Goal: Communication & Community: Ask a question

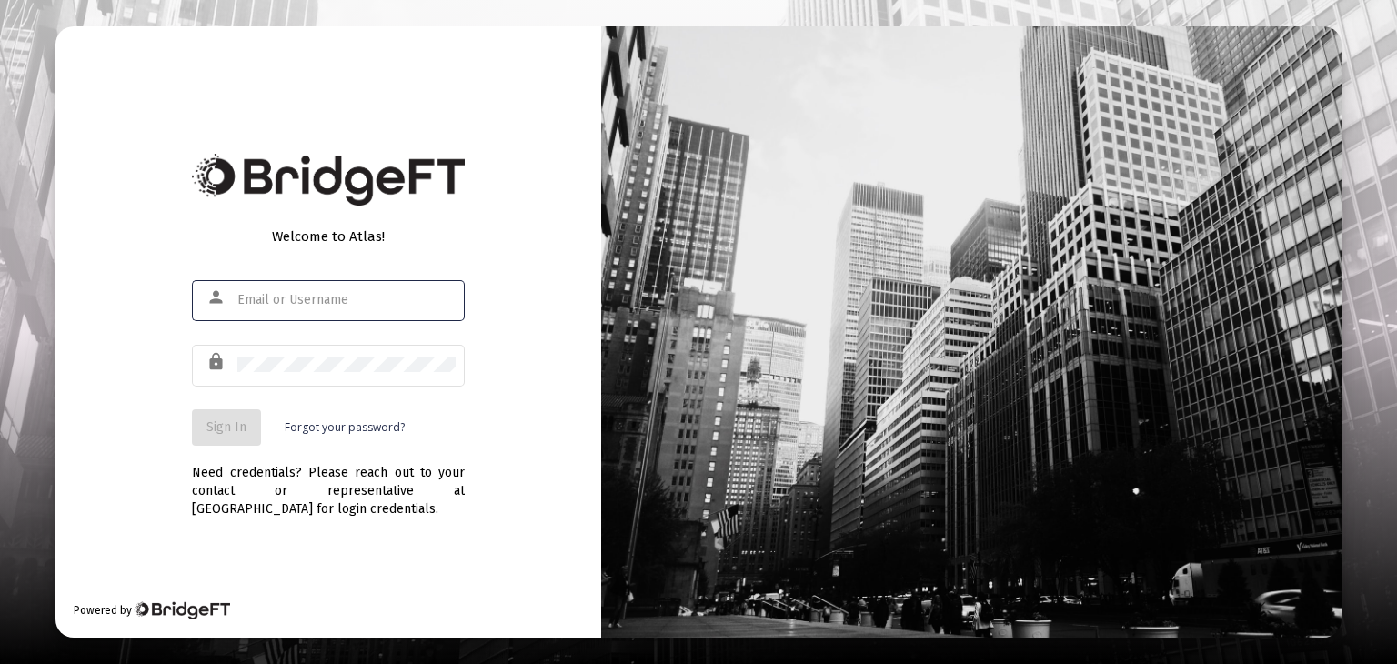
type input "[PERSON_NAME][EMAIL_ADDRESS][DOMAIN_NAME]"
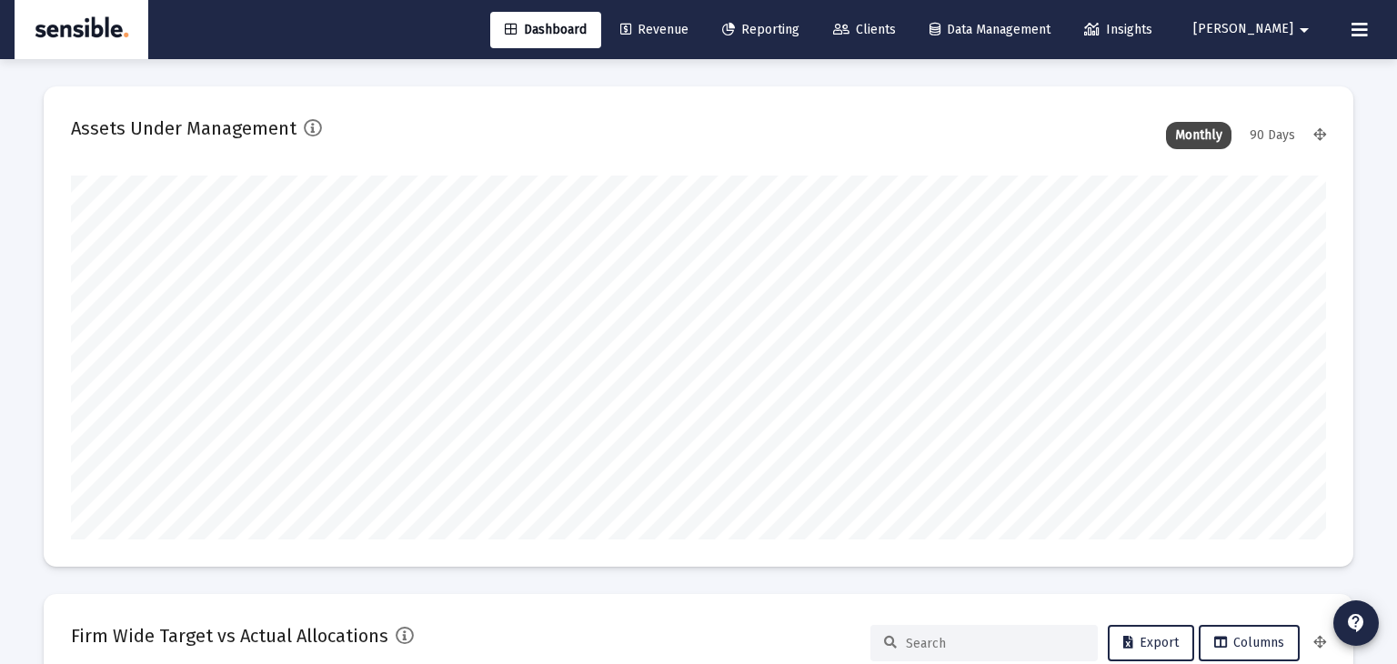
scroll to position [1747, 0]
type input "[DATE]"
type input "[PERSON_NAME][EMAIL_ADDRESS][DOMAIN_NAME]"
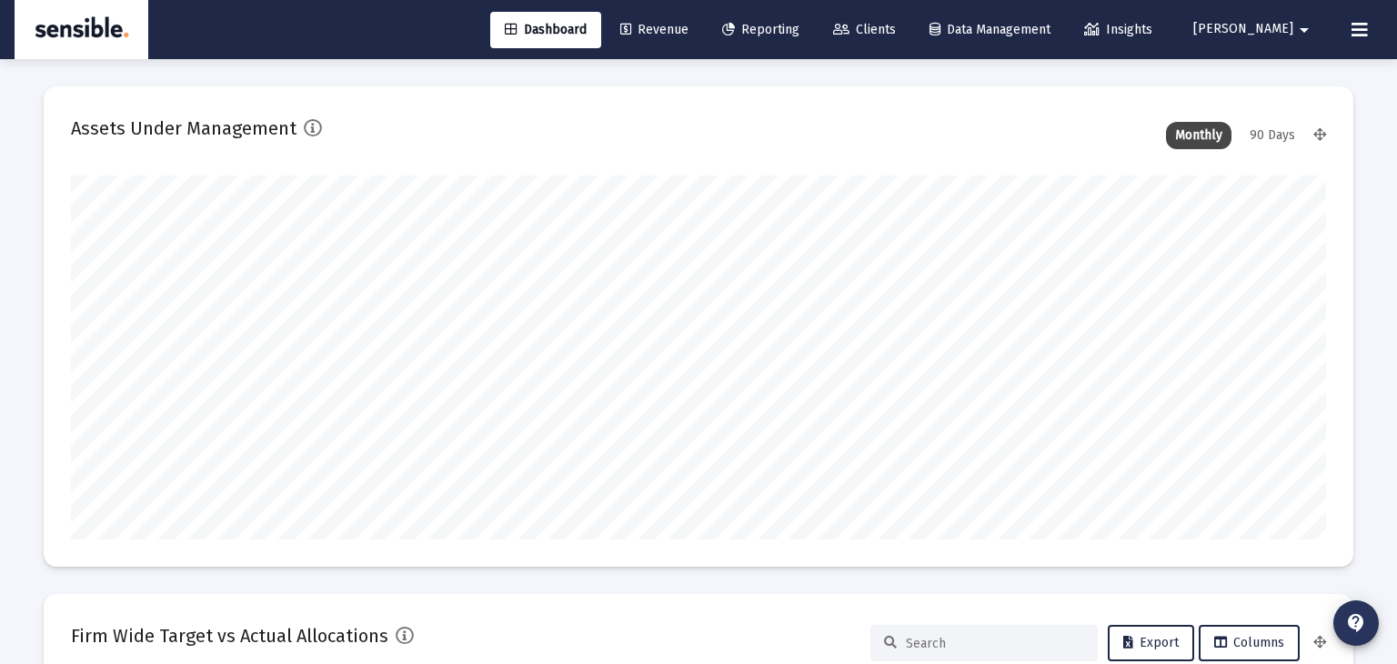
scroll to position [0, 0]
click at [1360, 625] on mat-icon "contact_support" at bounding box center [1356, 623] width 22 height 22
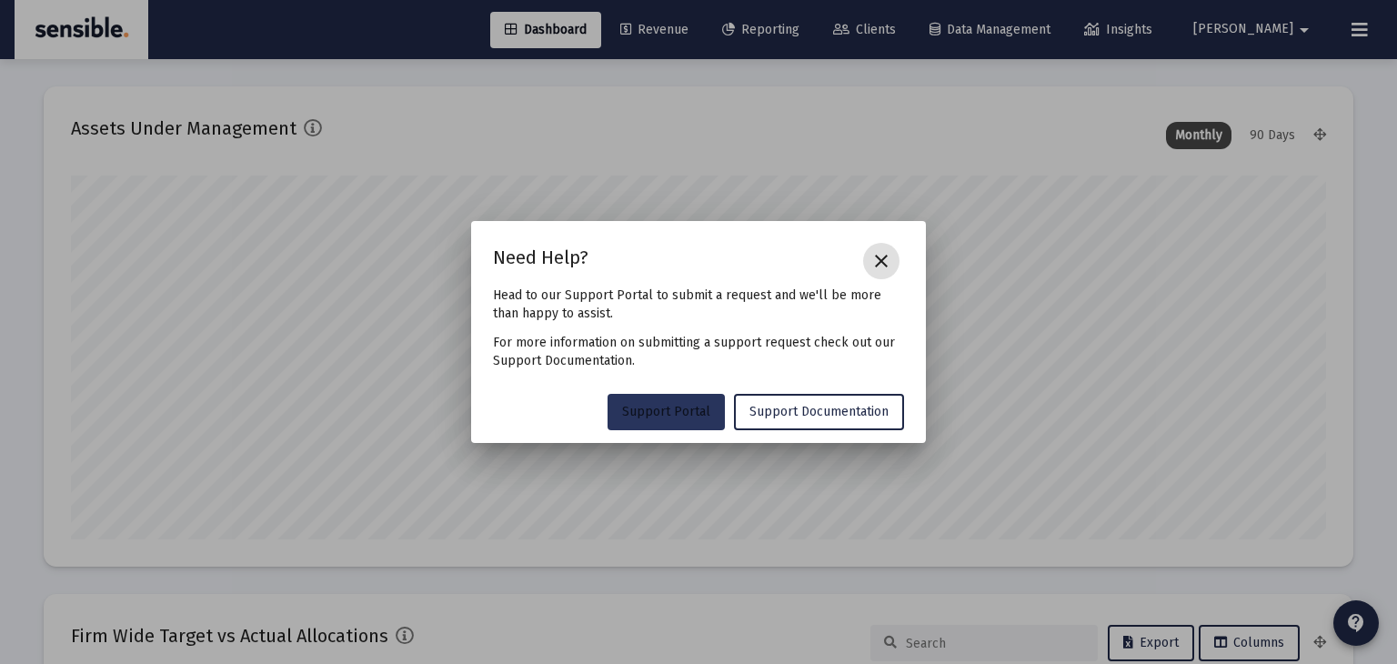
click at [647, 415] on span "Support Portal" at bounding box center [666, 411] width 88 height 15
click at [1081, 131] on div at bounding box center [698, 332] width 1397 height 664
